Goal: Check status: Check status

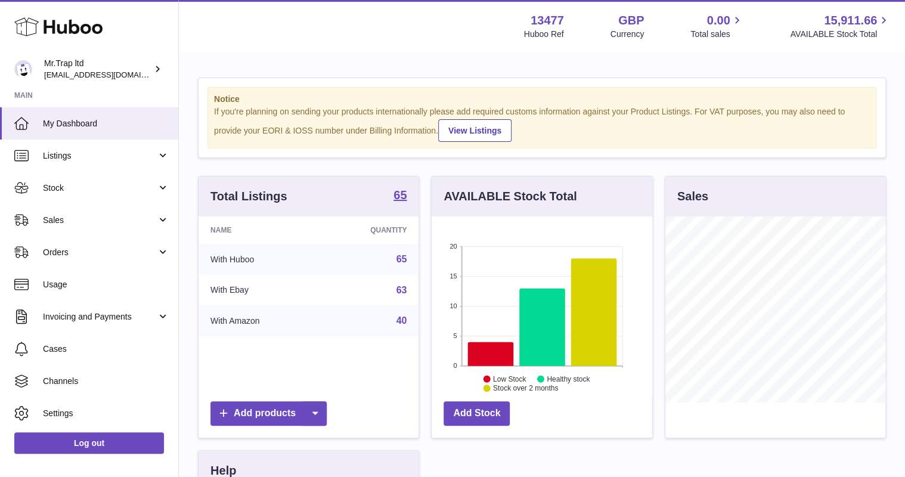
scroll to position [186, 220]
click at [88, 227] on link "Sales" at bounding box center [89, 220] width 178 height 32
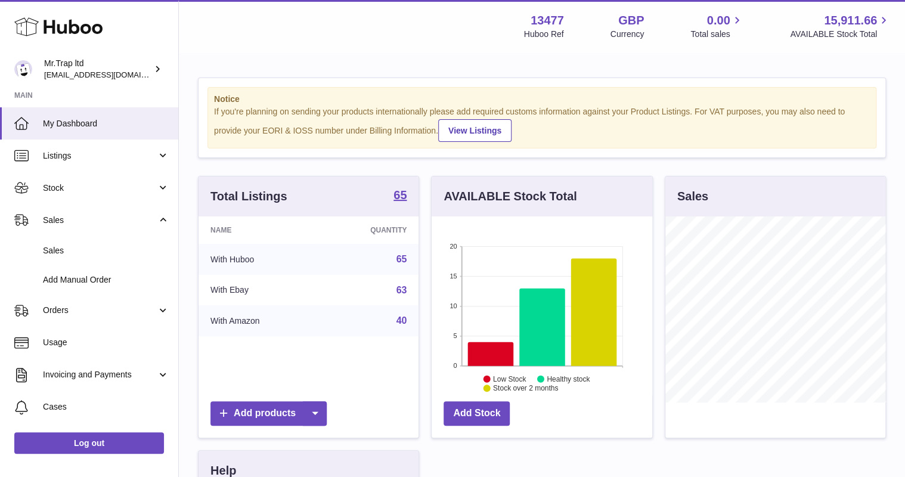
click at [98, 256] on link "Sales" at bounding box center [89, 250] width 178 height 29
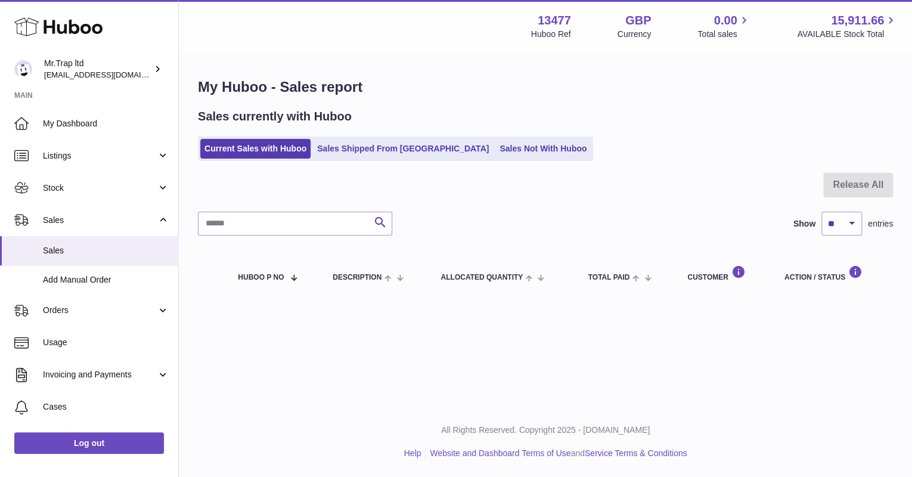
click at [496, 158] on link "Sales Not With Huboo" at bounding box center [543, 149] width 95 height 20
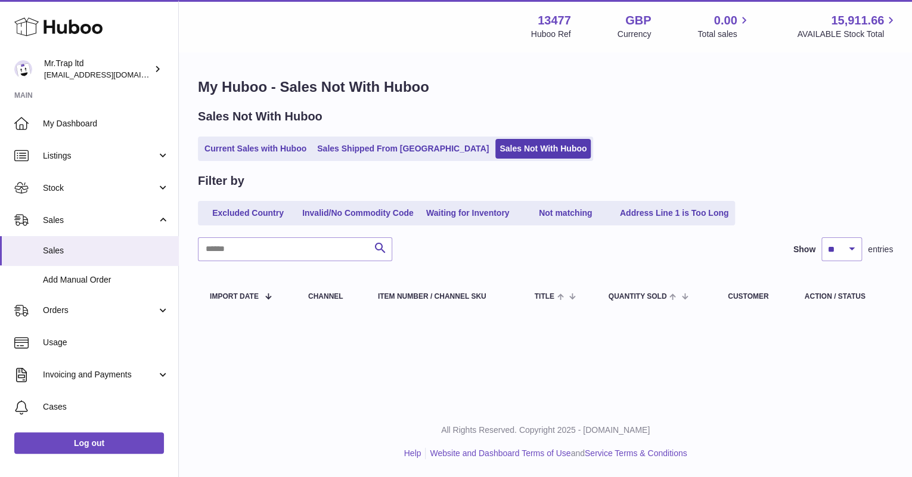
click at [282, 150] on link "Current Sales with Huboo" at bounding box center [255, 149] width 110 height 20
